Goal: Information Seeking & Learning: Learn about a topic

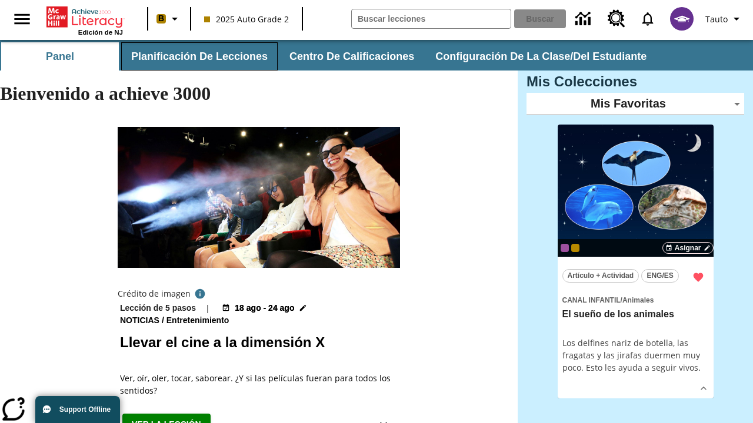
click at [197, 56] on button "Planificación de lecciones" at bounding box center [199, 56] width 156 height 28
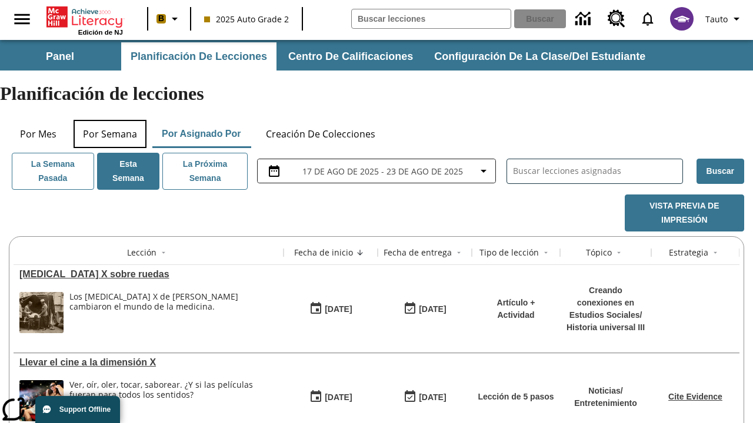
click at [110, 120] on button "Por semana" at bounding box center [109, 134] width 73 height 28
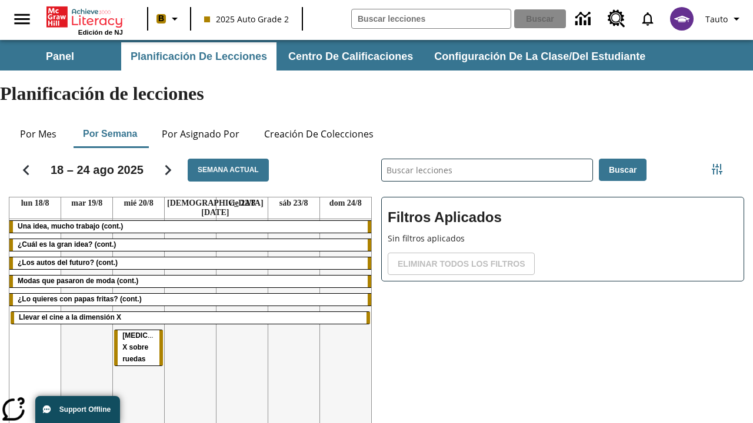
click at [345, 292] on tr "Una idea, mucho trabajo (cont.) ¿Cuál es la gran idea? (cont.) ¿Los autos del f…" at bounding box center [190, 345] width 362 height 253
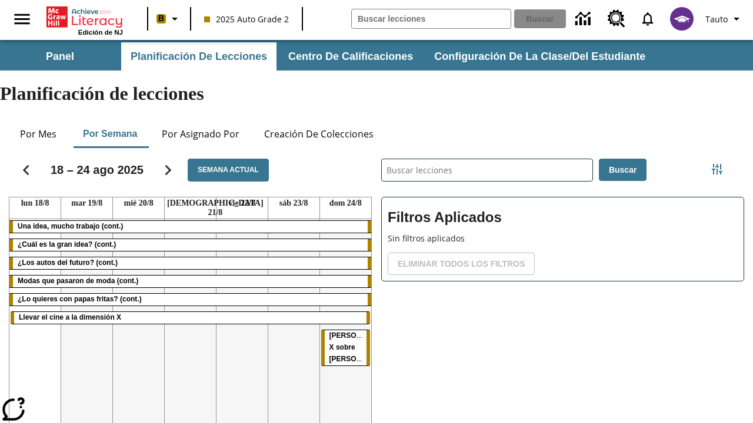
click at [342, 330] on span "[PERSON_NAME] X sobre [PERSON_NAME]" at bounding box center [358, 346] width 59 height 33
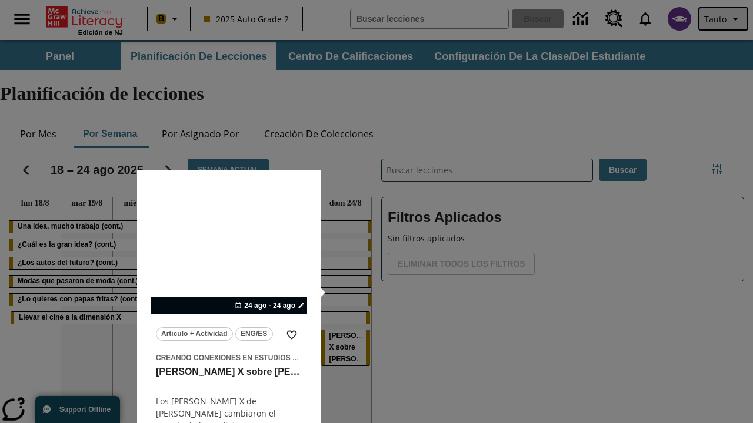
click at [724, 19] on span "Tauto" at bounding box center [715, 19] width 22 height 12
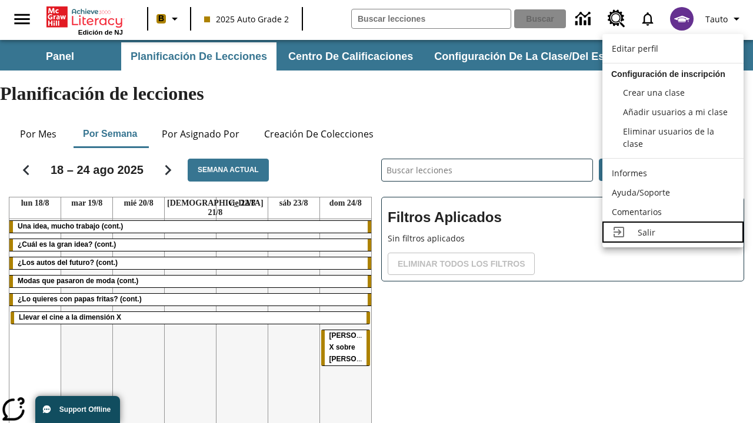
click at [673, 232] on div "Salir" at bounding box center [685, 232] width 96 height 12
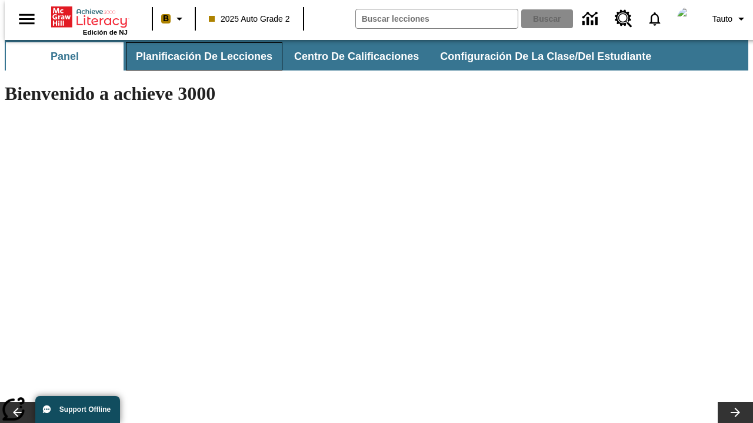
click at [197, 56] on button "Planificación de lecciones" at bounding box center [204, 56] width 156 height 28
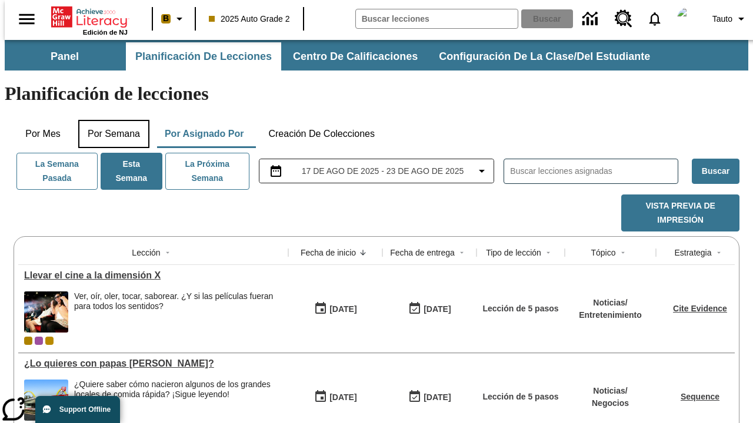
click at [110, 120] on button "Por semana" at bounding box center [113, 134] width 71 height 28
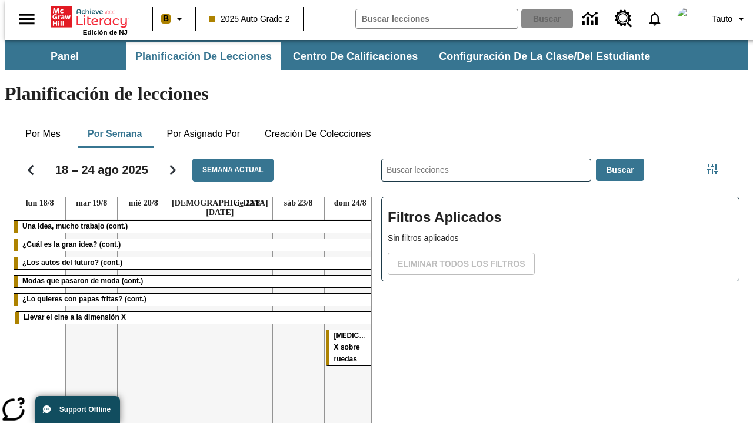
click at [138, 292] on tr "Una idea, mucho trabajo (cont.) ¿Cuál es la gran idea? (cont.) ¿Los autos del f…" at bounding box center [195, 345] width 362 height 253
